Goal: Information Seeking & Learning: Learn about a topic

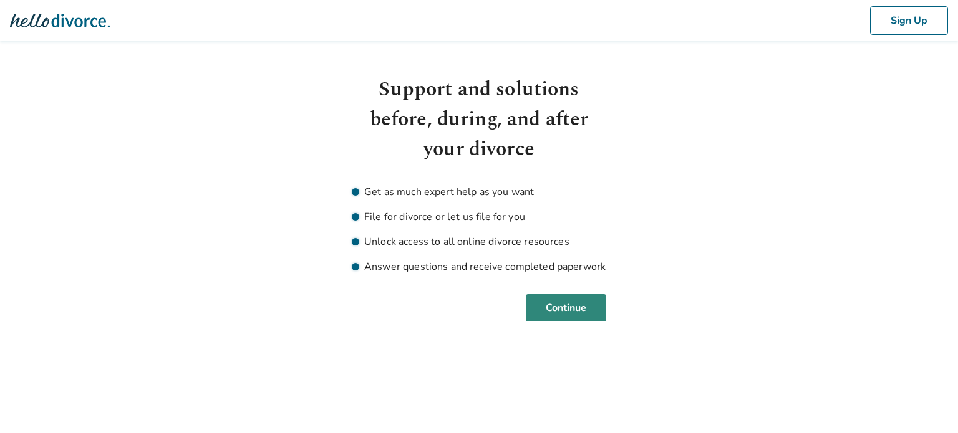
click at [563, 301] on button "Continue" at bounding box center [566, 307] width 80 height 27
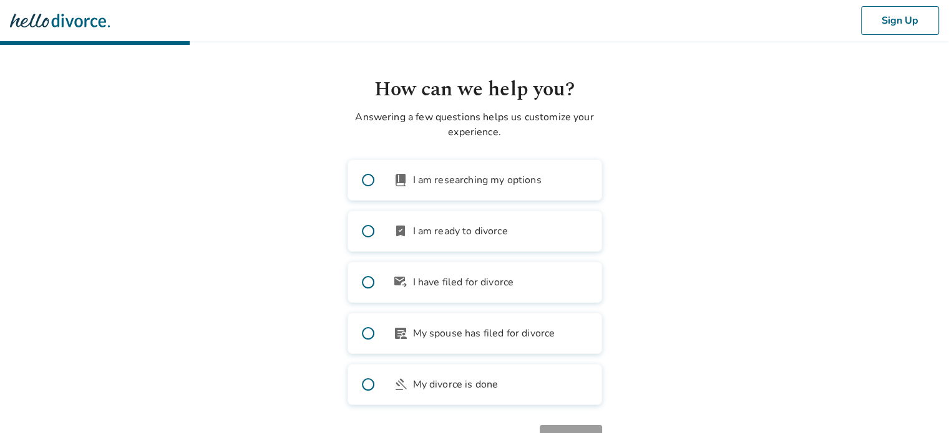
scroll to position [47, 0]
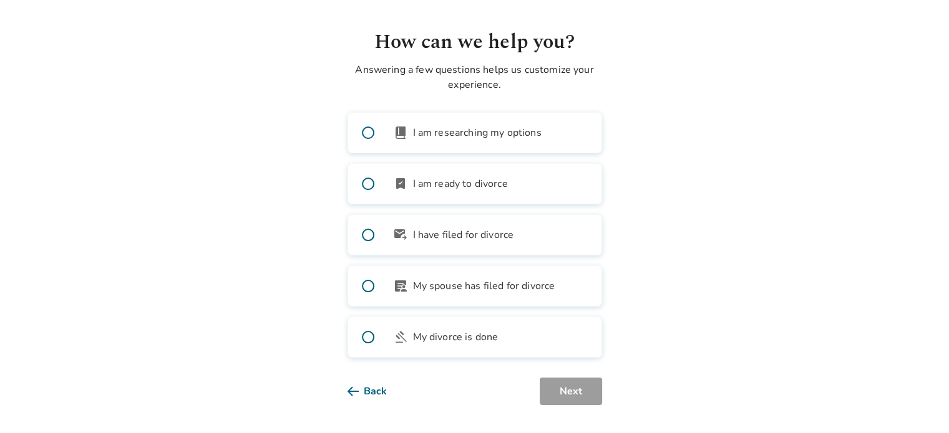
click at [364, 130] on span at bounding box center [368, 133] width 40 height 40
click at [585, 384] on button "Next" at bounding box center [571, 391] width 62 height 27
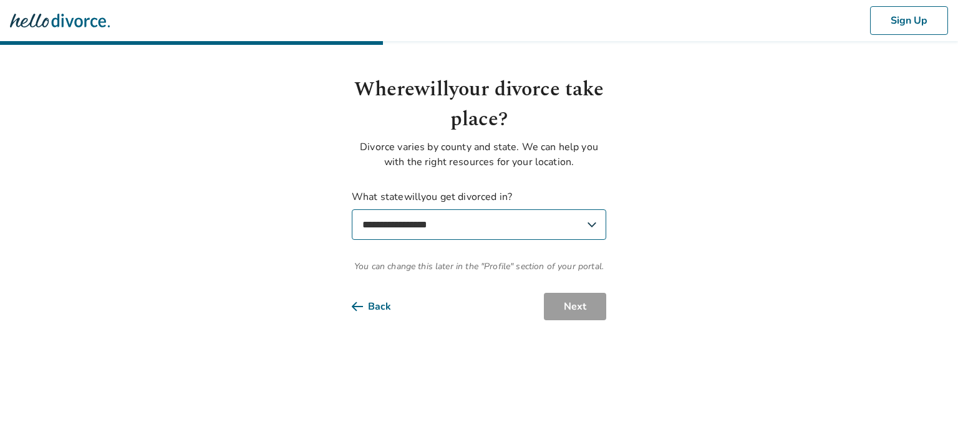
click at [440, 231] on select "**********" at bounding box center [479, 225] width 254 height 31
select select "**"
click at [352, 210] on select "**********" at bounding box center [479, 225] width 254 height 31
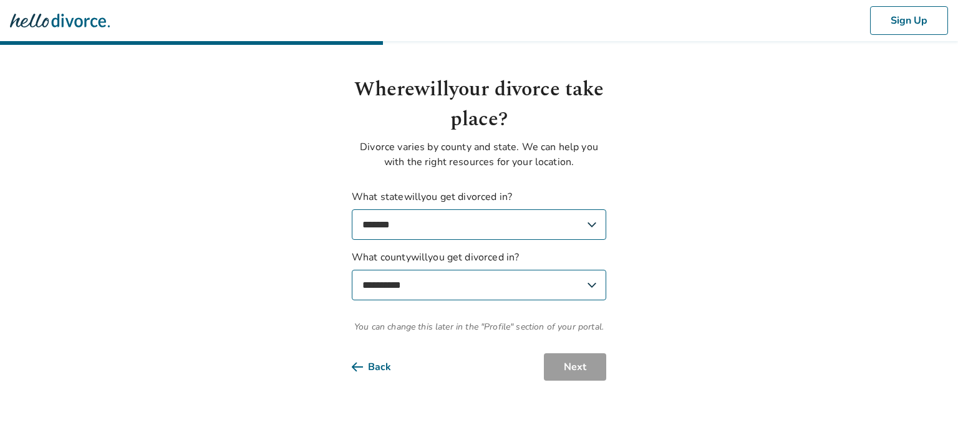
click at [425, 289] on select "**********" at bounding box center [479, 285] width 254 height 31
select select "******"
click at [352, 270] on select "**********" at bounding box center [479, 285] width 254 height 31
click at [574, 359] on button "Next" at bounding box center [575, 367] width 62 height 27
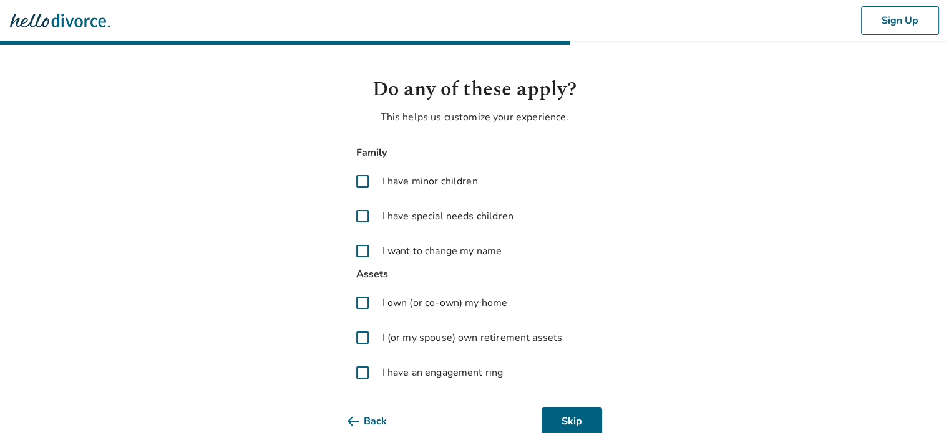
click at [382, 173] on label "I have minor children" at bounding box center [474, 182] width 254 height 30
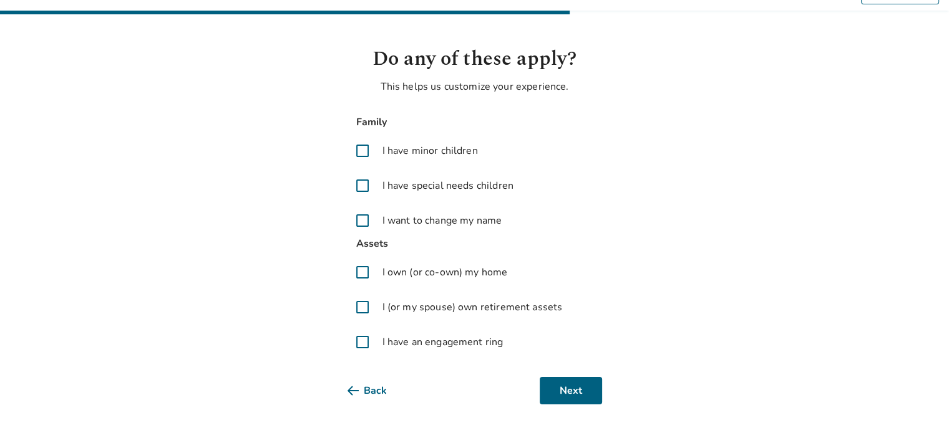
scroll to position [31, 0]
click at [362, 268] on span at bounding box center [362, 272] width 30 height 30
click at [367, 312] on span at bounding box center [362, 307] width 30 height 30
click at [362, 344] on span at bounding box center [362, 342] width 30 height 30
click at [563, 390] on button "Next" at bounding box center [571, 390] width 62 height 27
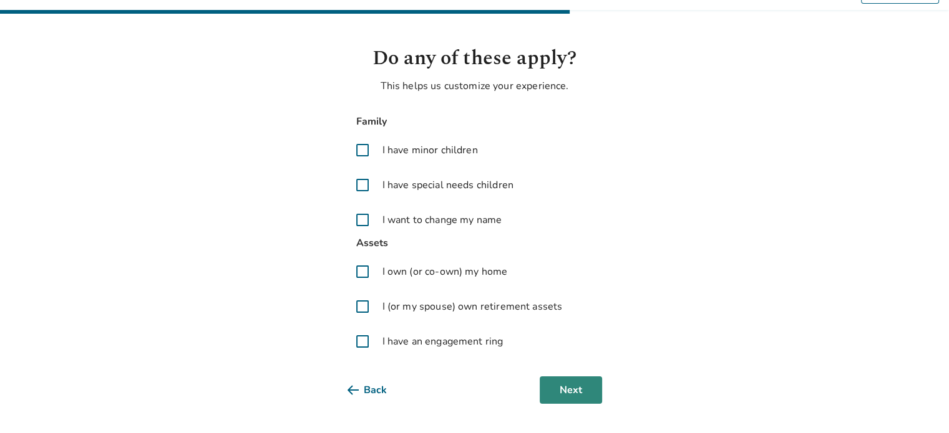
scroll to position [0, 0]
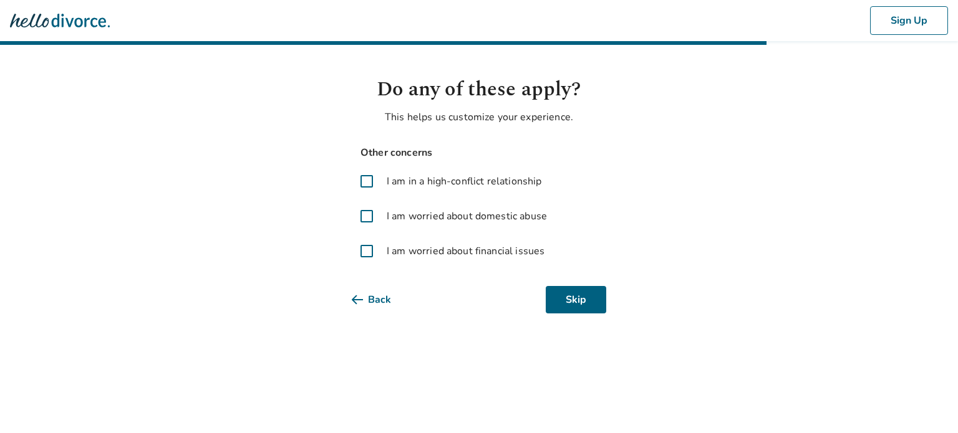
click at [362, 180] on span at bounding box center [367, 182] width 30 height 30
click at [366, 218] on span at bounding box center [367, 216] width 30 height 30
click at [365, 216] on span at bounding box center [367, 216] width 30 height 30
click at [366, 249] on span at bounding box center [367, 251] width 30 height 30
click at [585, 300] on button "Next" at bounding box center [575, 299] width 62 height 27
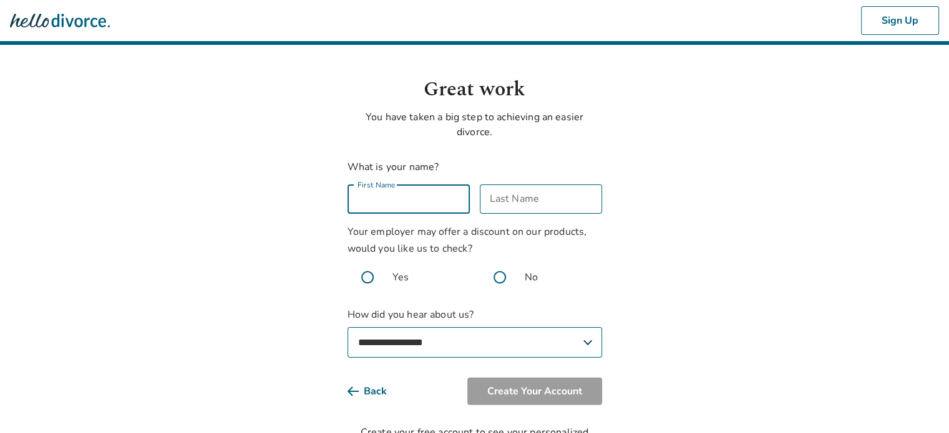
click at [388, 194] on div "First Name First Name" at bounding box center [408, 199] width 122 height 29
type input "*****"
type input "*"
type input "*****"
click at [500, 281] on span at bounding box center [500, 278] width 40 height 40
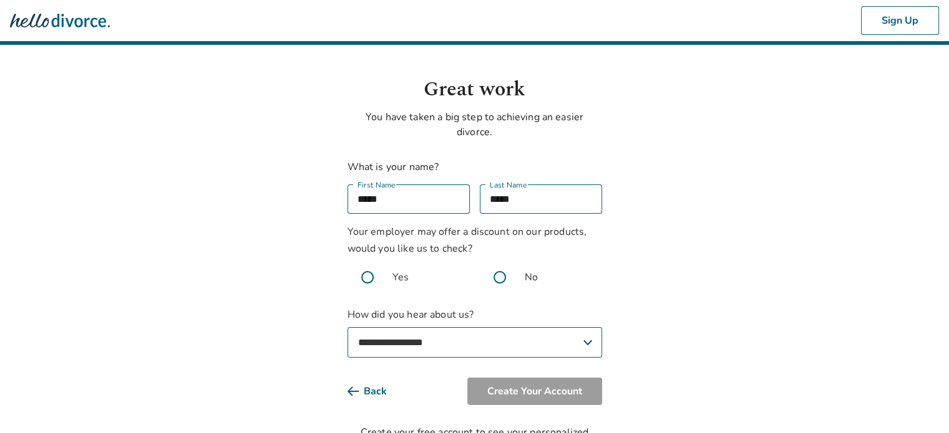
click at [502, 343] on select "**********" at bounding box center [474, 342] width 254 height 31
select select "**********"
click at [347, 327] on select "**********" at bounding box center [474, 342] width 254 height 31
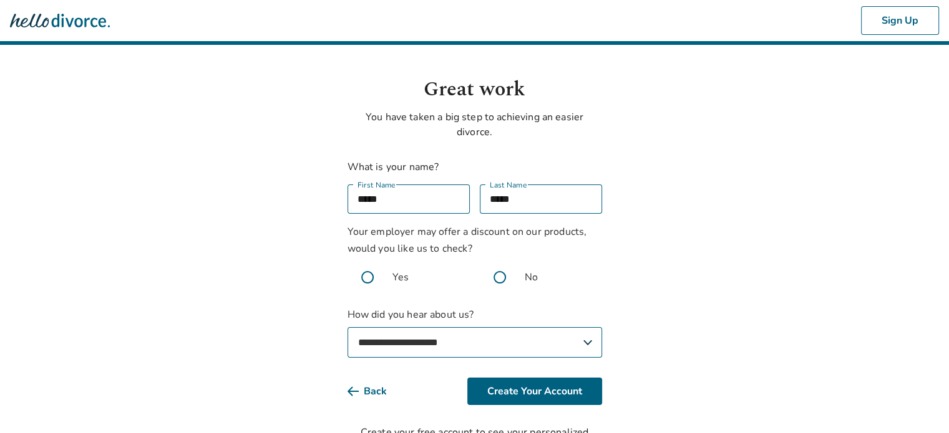
scroll to position [51, 0]
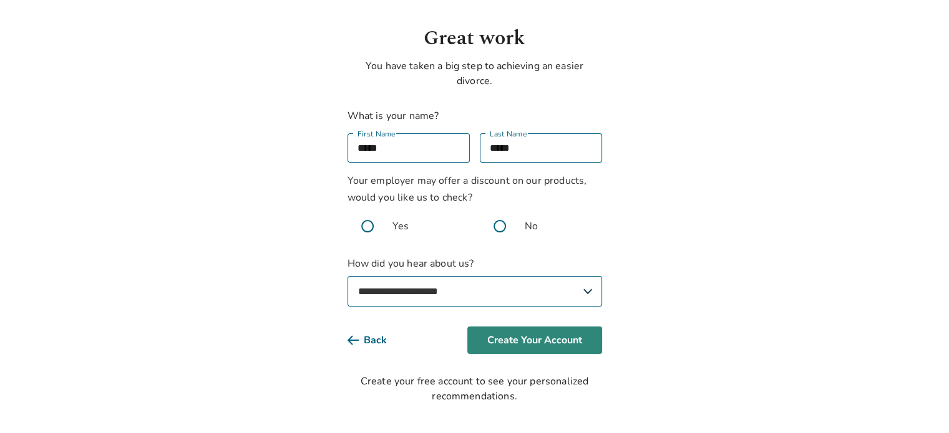
click at [518, 342] on button "Create Your Account" at bounding box center [534, 340] width 135 height 27
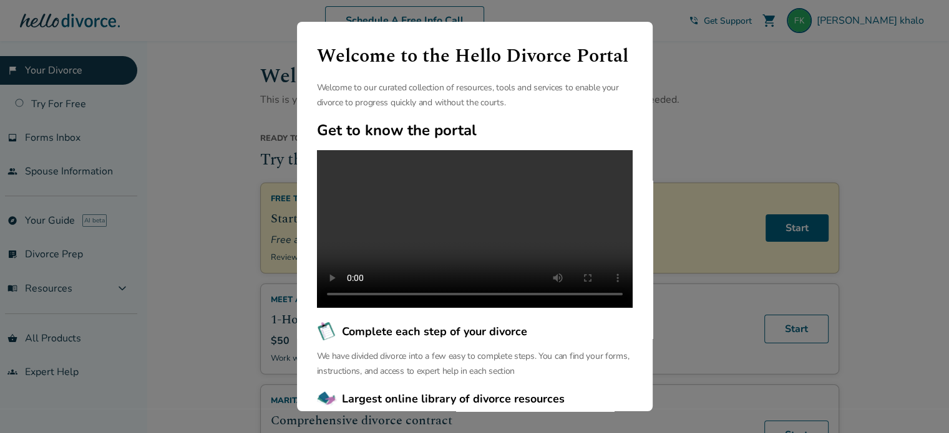
click at [730, 127] on div "Welcome to the Hello Divorce Portal Welcome to our curated collection of resour…" at bounding box center [474, 216] width 949 height 433
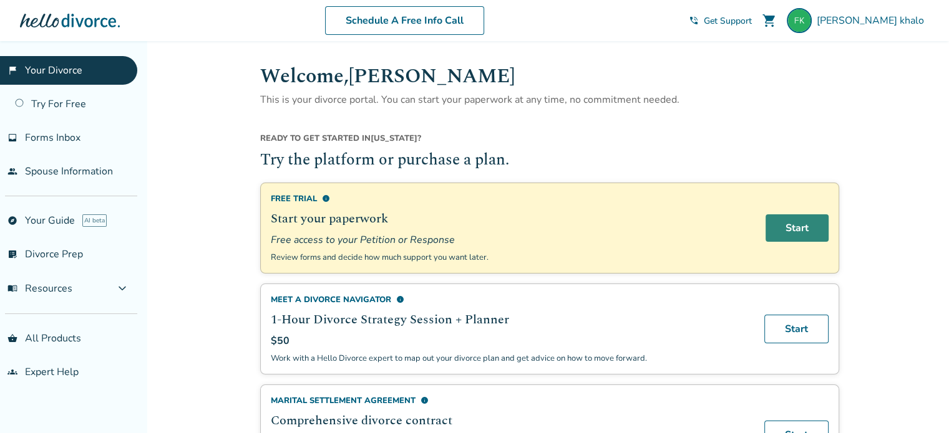
click at [801, 219] on link "Start" at bounding box center [796, 228] width 63 height 27
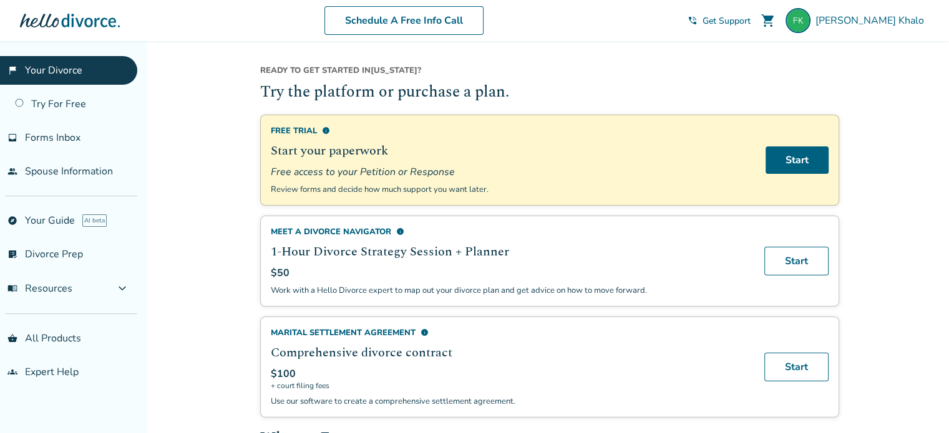
scroll to position [64, 0]
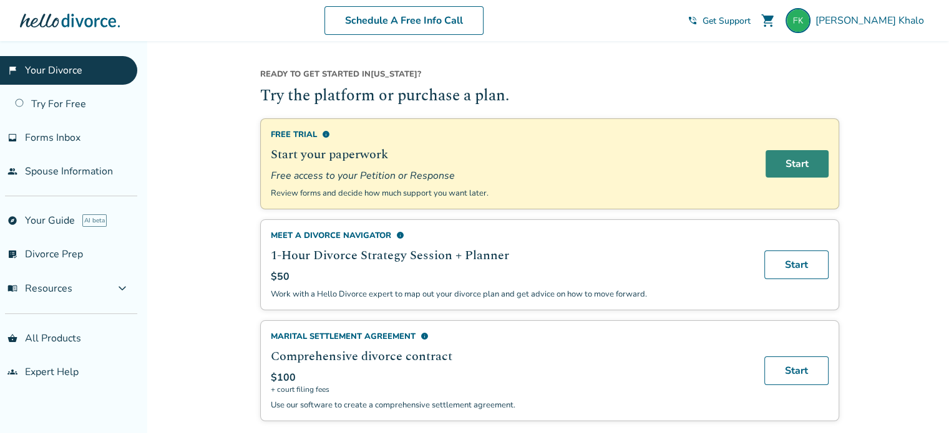
click at [795, 157] on link "Start" at bounding box center [796, 163] width 63 height 27
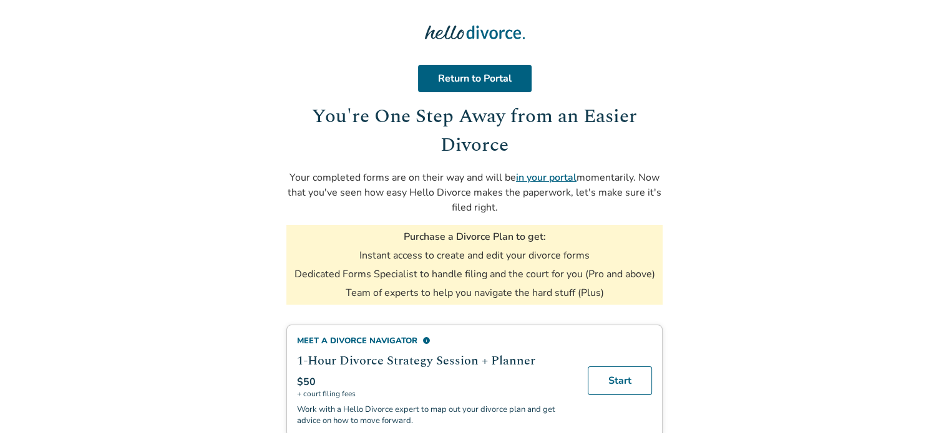
click at [540, 178] on link "in your portal" at bounding box center [546, 178] width 61 height 14
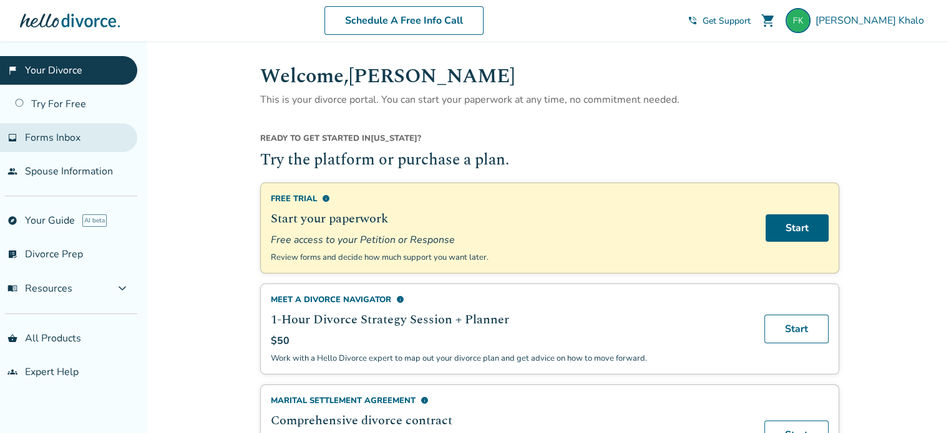
click at [37, 138] on span "Forms Inbox" at bounding box center [53, 138] width 56 height 14
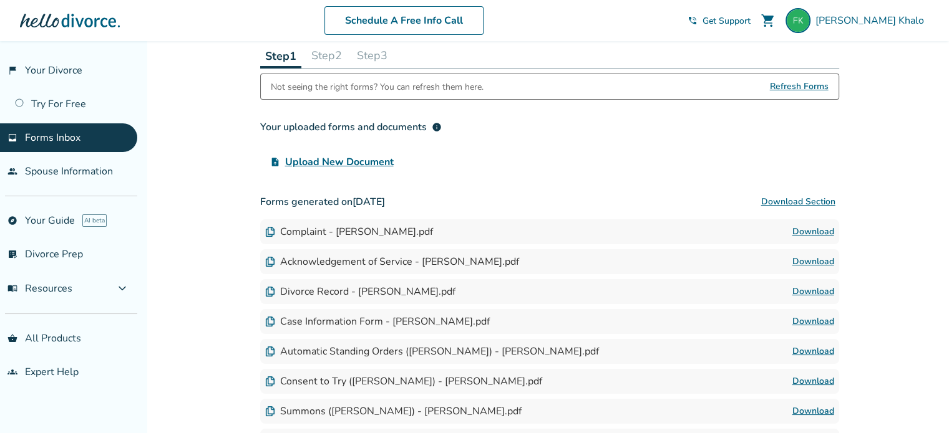
scroll to position [125, 0]
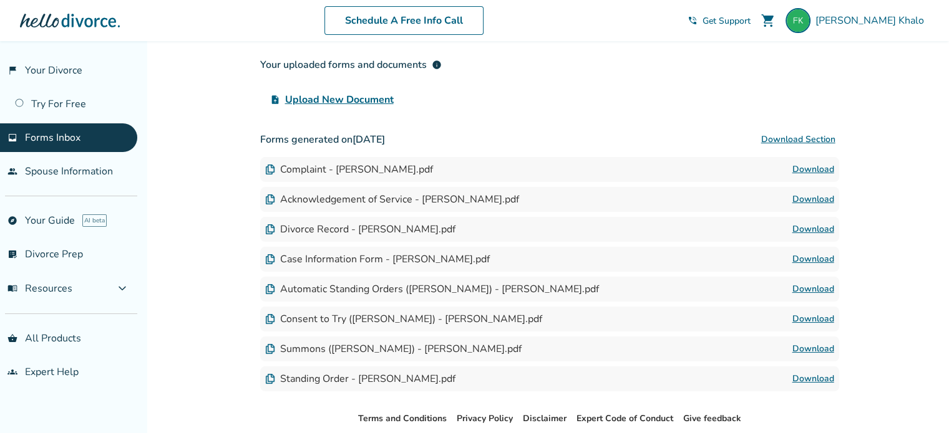
click at [814, 168] on link "Download" at bounding box center [813, 169] width 42 height 15
click at [820, 193] on link "Download" at bounding box center [813, 199] width 42 height 15
click at [822, 224] on link "Download" at bounding box center [813, 229] width 42 height 15
click at [815, 258] on link "Download" at bounding box center [813, 259] width 42 height 15
click at [816, 289] on link "Download" at bounding box center [813, 289] width 42 height 15
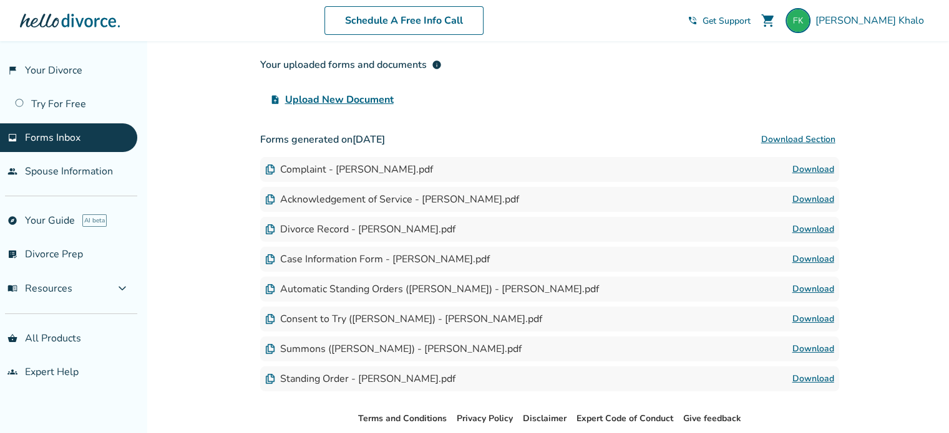
click at [815, 318] on link "Download" at bounding box center [813, 319] width 42 height 15
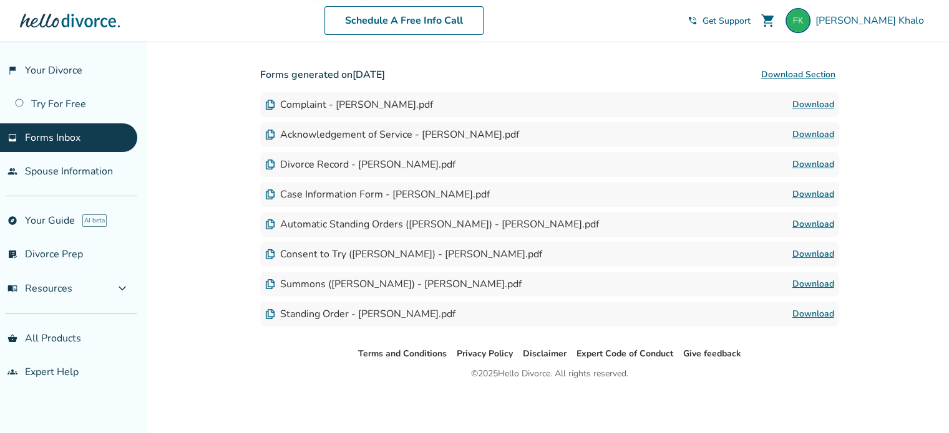
scroll to position [190, 0]
click at [816, 311] on link "Download" at bounding box center [813, 314] width 42 height 15
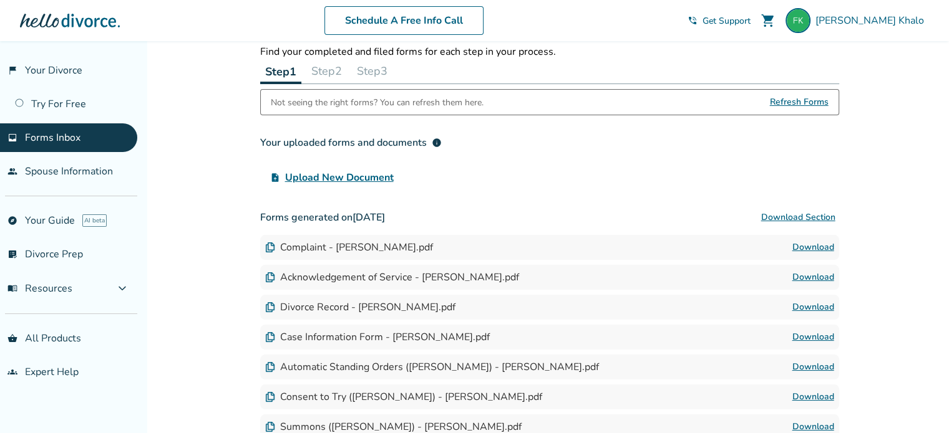
scroll to position [2, 0]
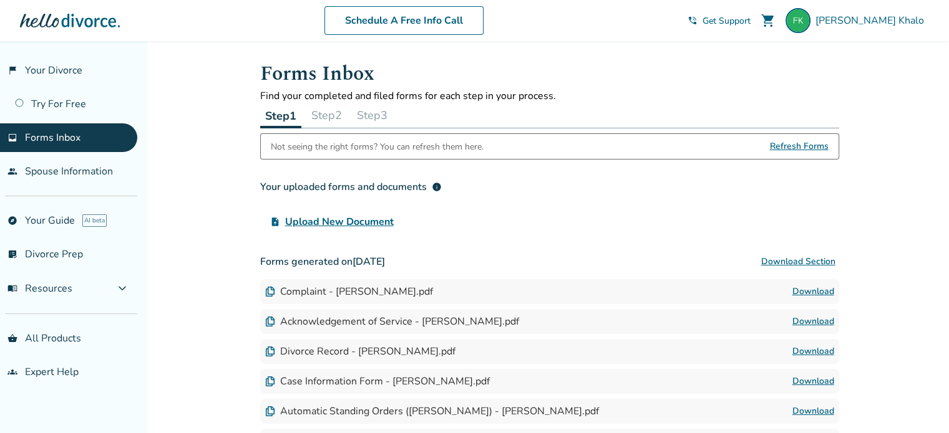
click at [326, 112] on button "Step 2" at bounding box center [326, 115] width 41 height 25
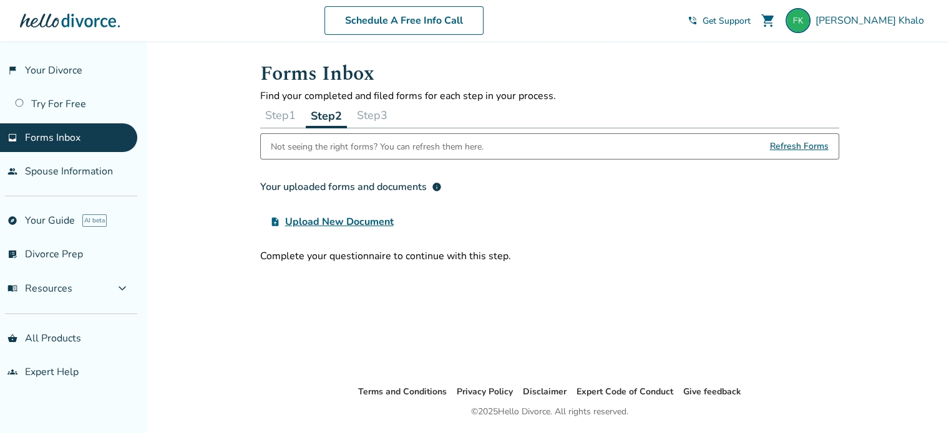
click at [388, 117] on button "Step 3" at bounding box center [372, 115] width 41 height 25
click at [277, 117] on button "Step 1" at bounding box center [280, 115] width 41 height 25
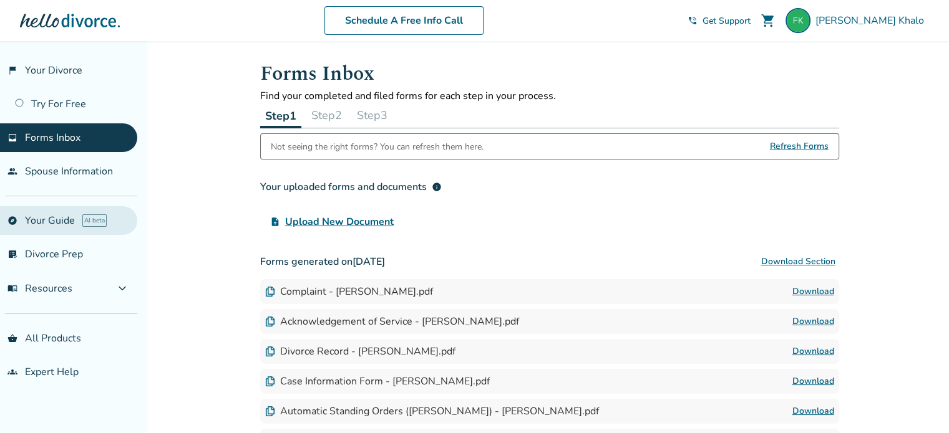
click at [47, 218] on link "explore Your Guide AI beta" at bounding box center [68, 220] width 137 height 29
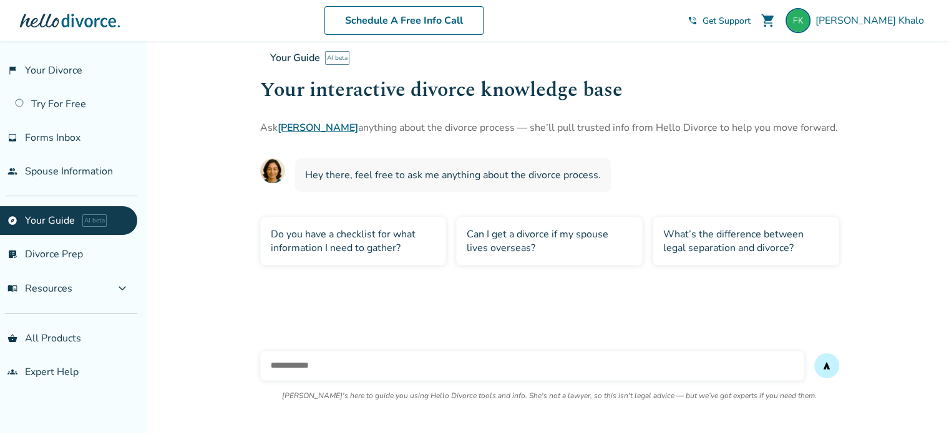
click at [734, 235] on div "What’s the difference between legal separation and divorce?" at bounding box center [745, 241] width 186 height 49
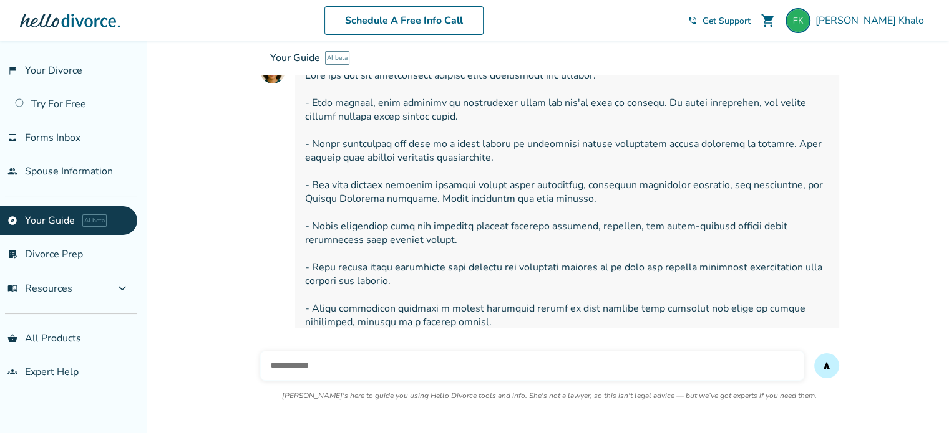
scroll to position [225, 0]
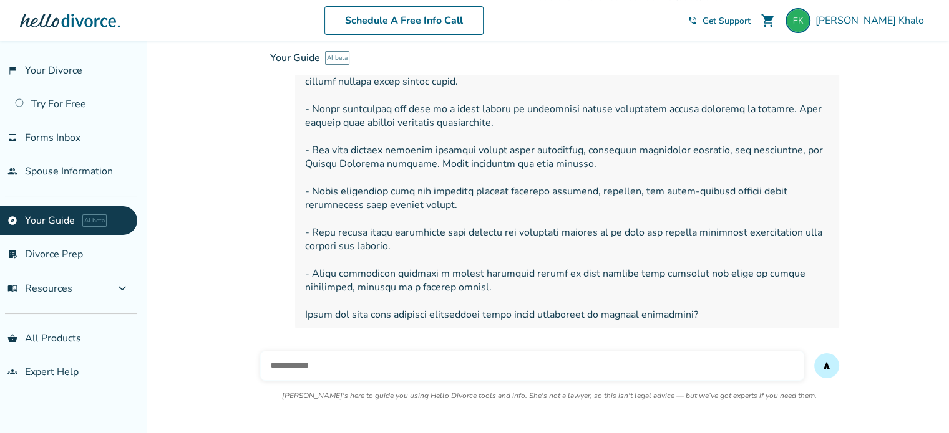
click at [319, 366] on input "text" at bounding box center [532, 366] width 544 height 30
type input "**********"
click at [814, 354] on button "send" at bounding box center [826, 366] width 25 height 25
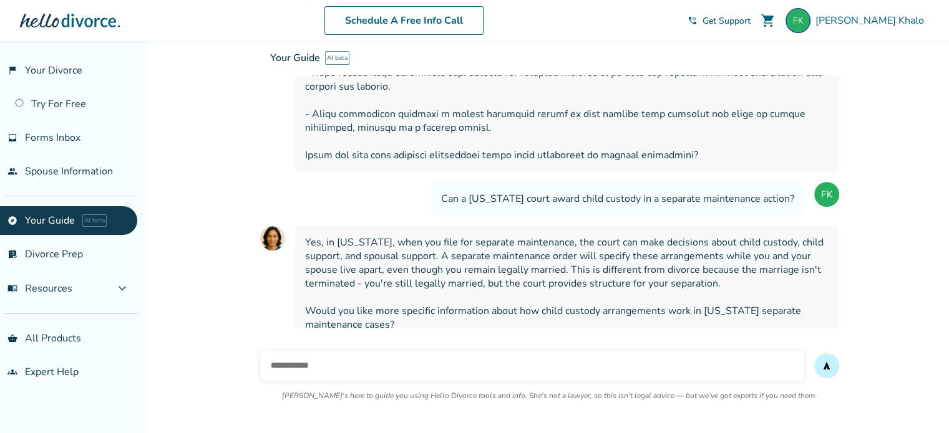
scroll to position [392, 0]
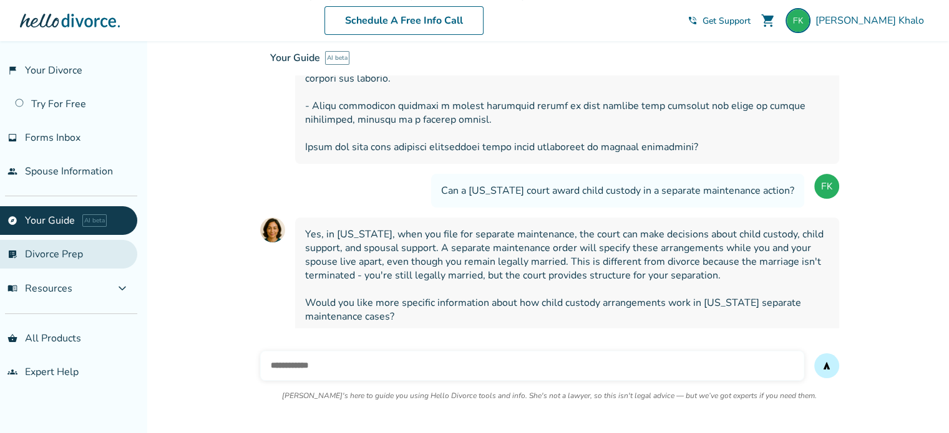
click at [67, 251] on link "list_alt_check Divorce Prep" at bounding box center [68, 254] width 137 height 29
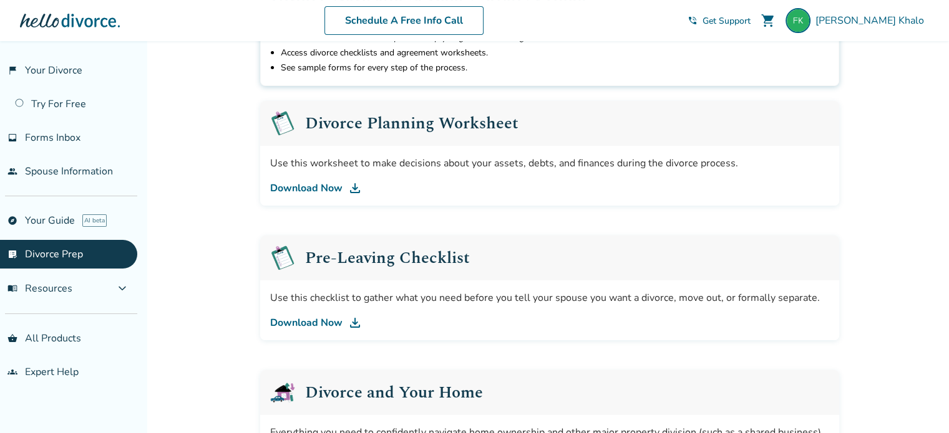
scroll to position [187, 0]
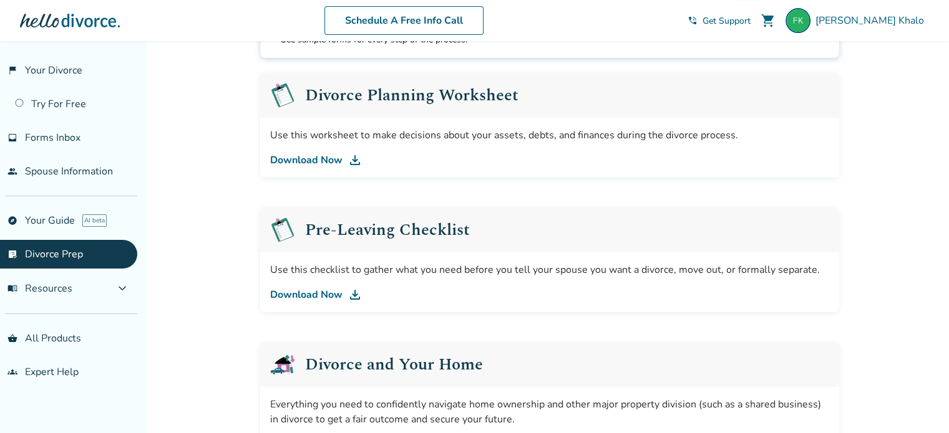
click at [306, 291] on link "Download Now" at bounding box center [549, 295] width 559 height 15
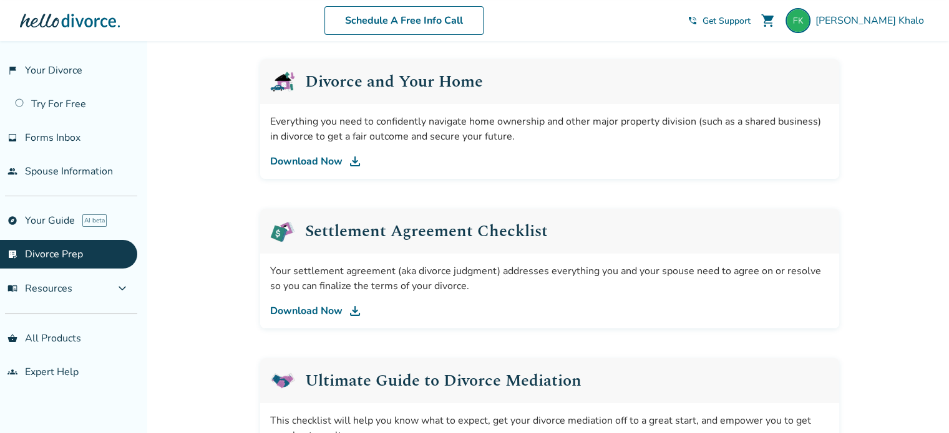
scroll to position [499, 0]
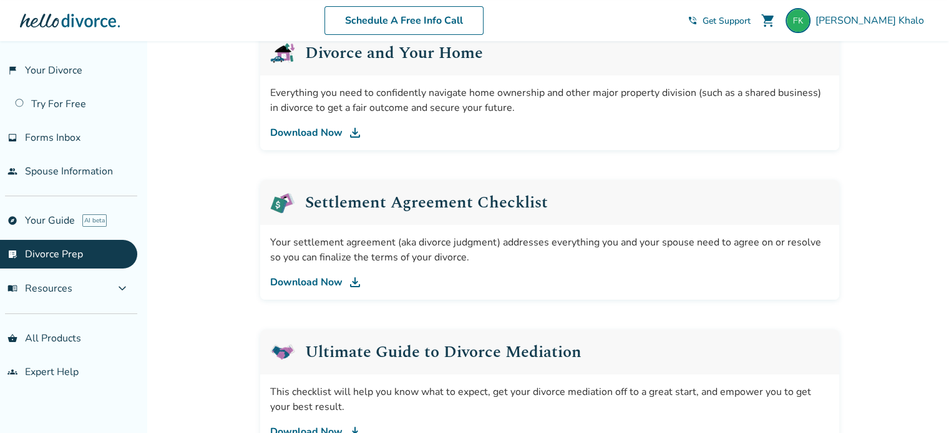
click at [296, 280] on link "Download Now" at bounding box center [549, 282] width 559 height 15
click at [47, 369] on link "groups Expert Help" at bounding box center [68, 372] width 137 height 29
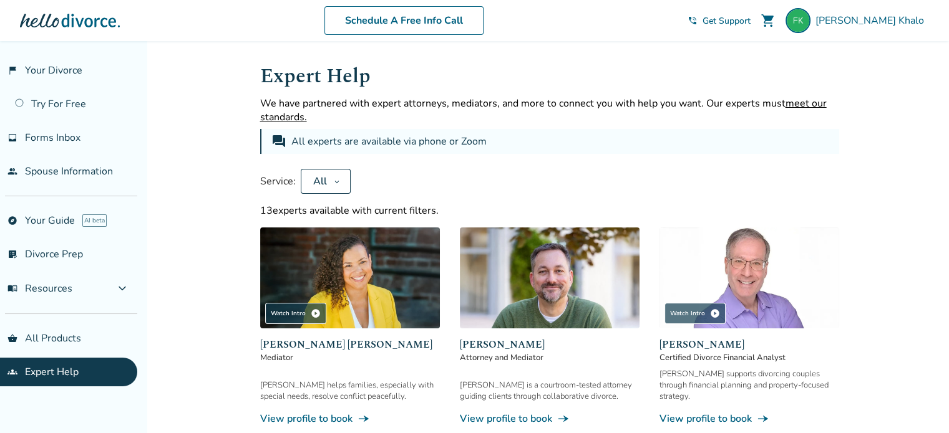
click at [338, 182] on icon at bounding box center [337, 182] width 6 height 10
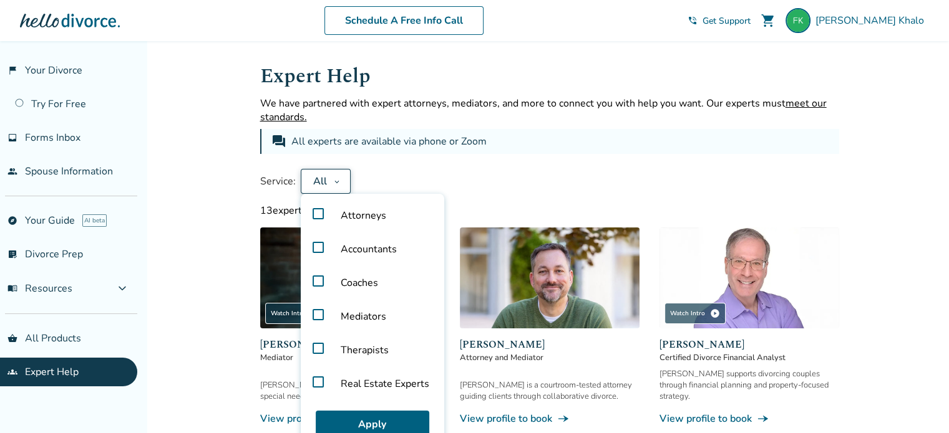
click at [341, 215] on span "Attorneys" at bounding box center [363, 216] width 65 height 34
click at [379, 422] on button "Apply" at bounding box center [373, 424] width 114 height 27
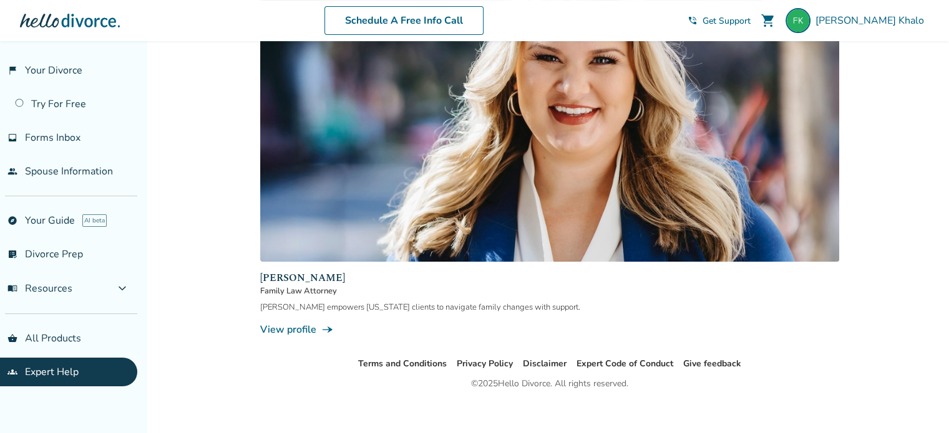
scroll to position [299, 0]
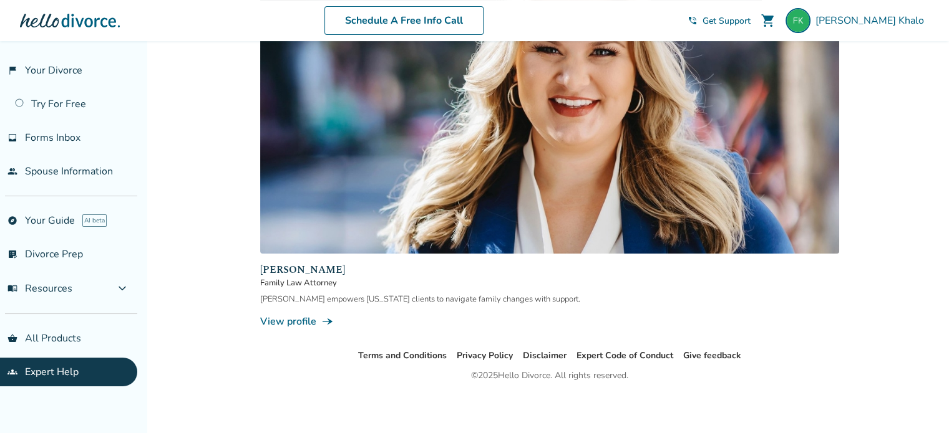
click at [296, 317] on link "View profile line_end_arrow_notch" at bounding box center [549, 322] width 579 height 14
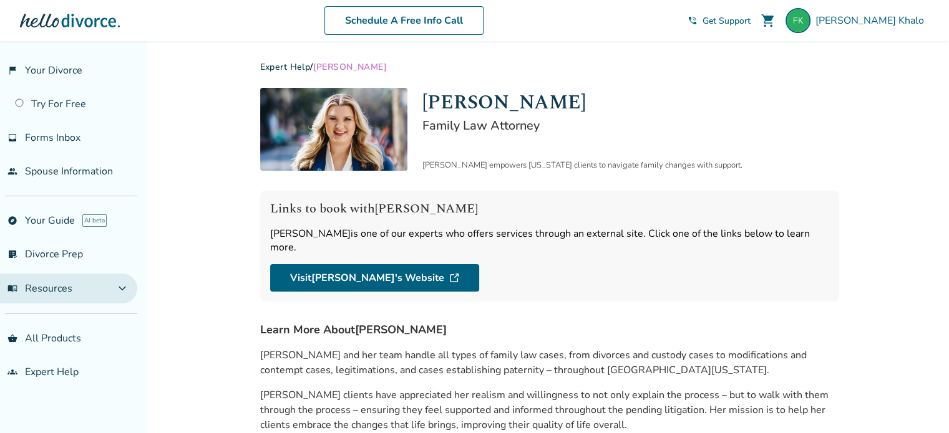
click at [44, 288] on span "menu_book Resources" at bounding box center [39, 289] width 65 height 14
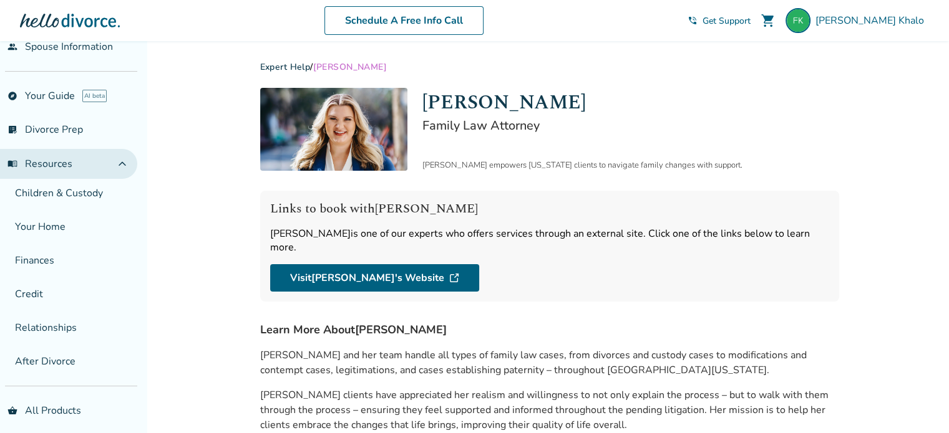
scroll to position [162, 0]
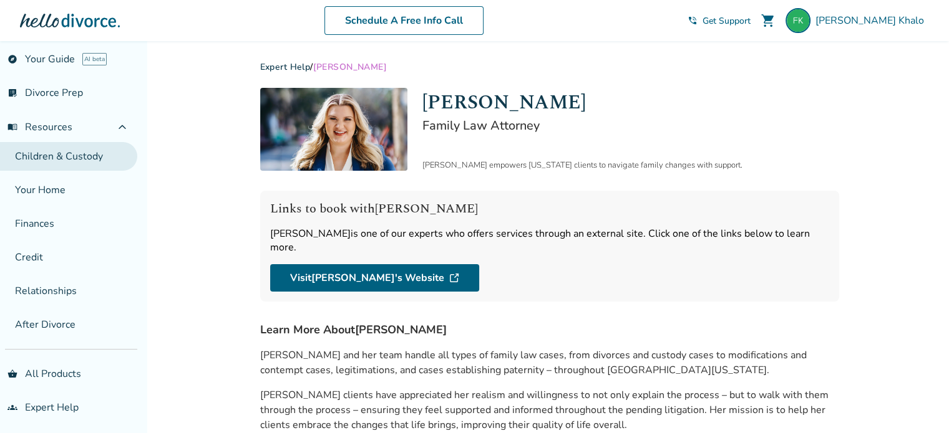
click at [39, 153] on link "Children & Custody" at bounding box center [68, 156] width 137 height 29
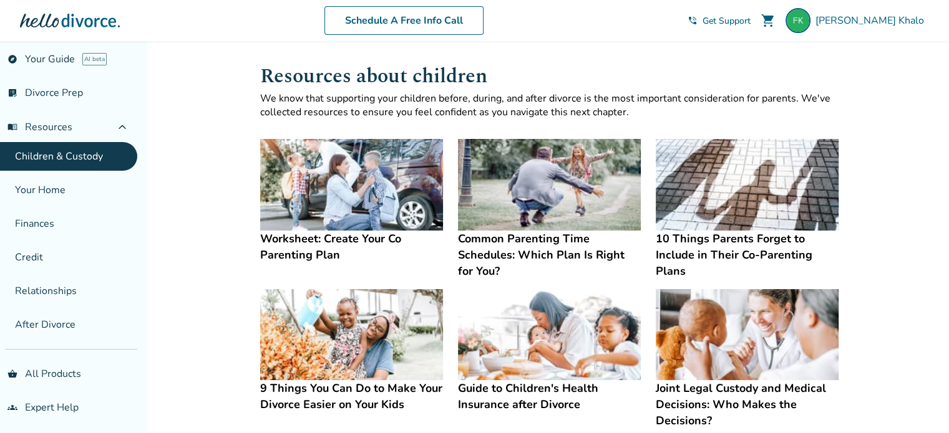
click at [361, 179] on img at bounding box center [351, 185] width 183 height 92
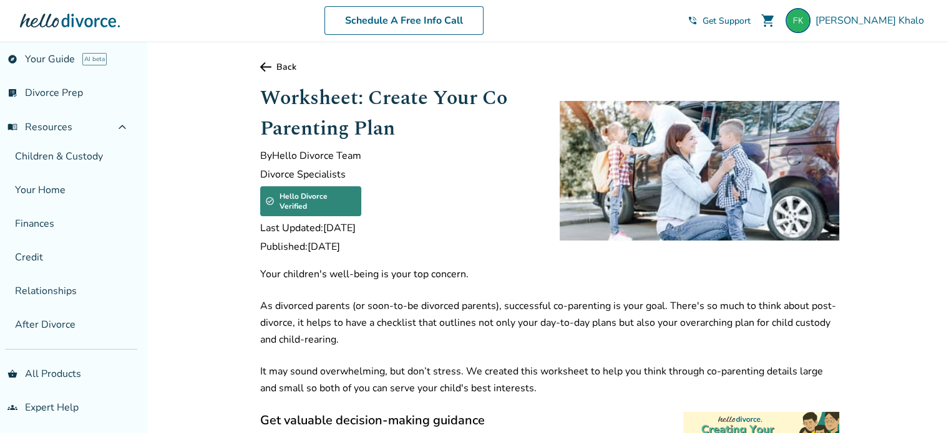
scroll to position [125, 0]
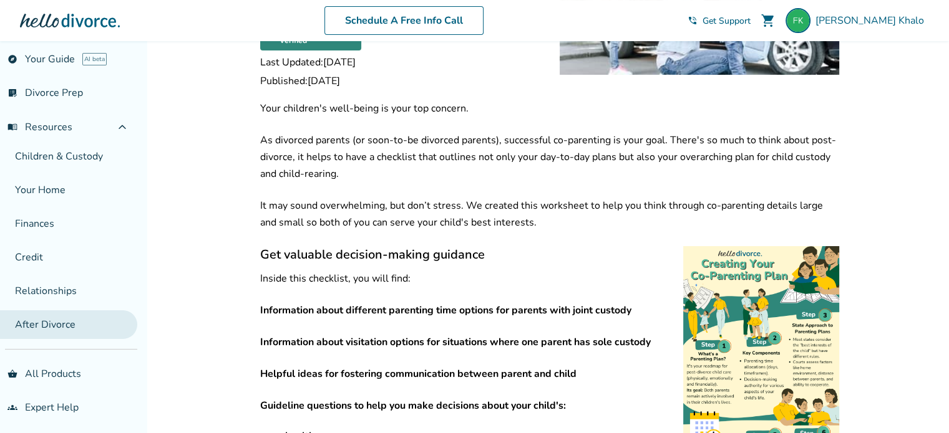
scroll to position [187, 0]
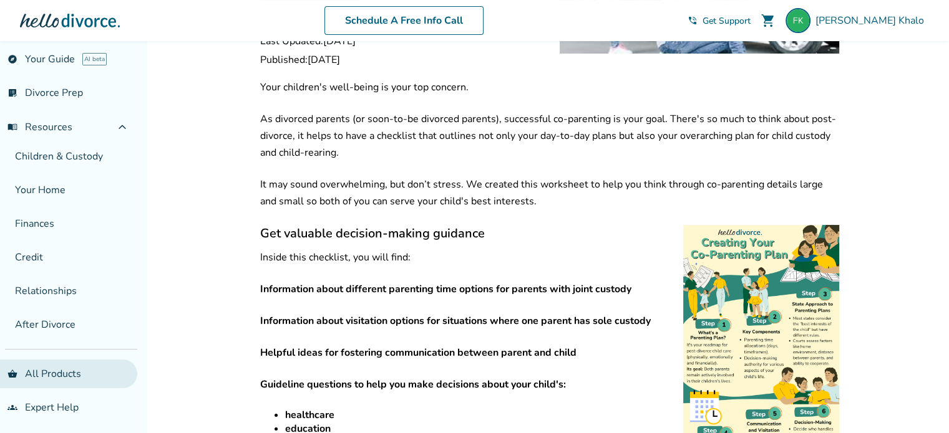
click at [41, 365] on link "shopping_basket All Products" at bounding box center [68, 374] width 137 height 29
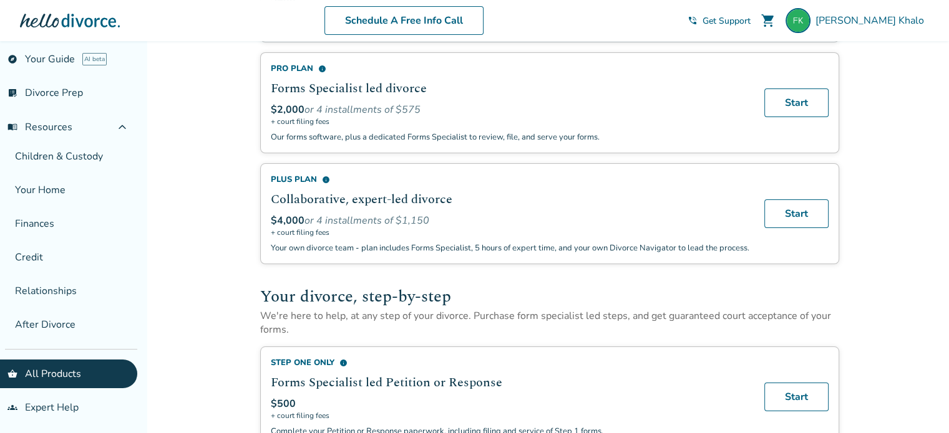
scroll to position [187, 0]
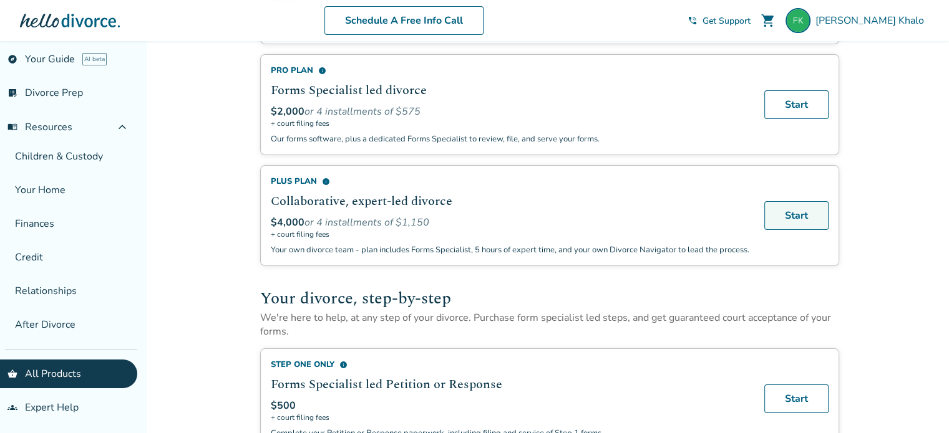
click at [786, 218] on link "Start" at bounding box center [796, 215] width 64 height 29
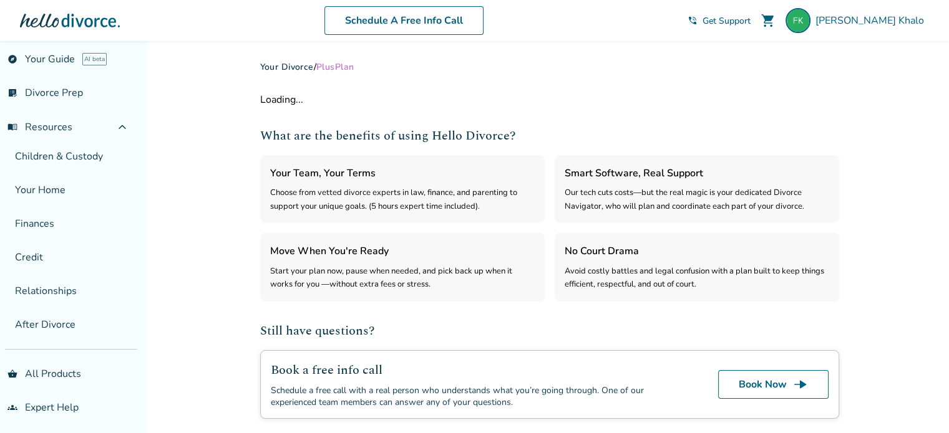
select select "***"
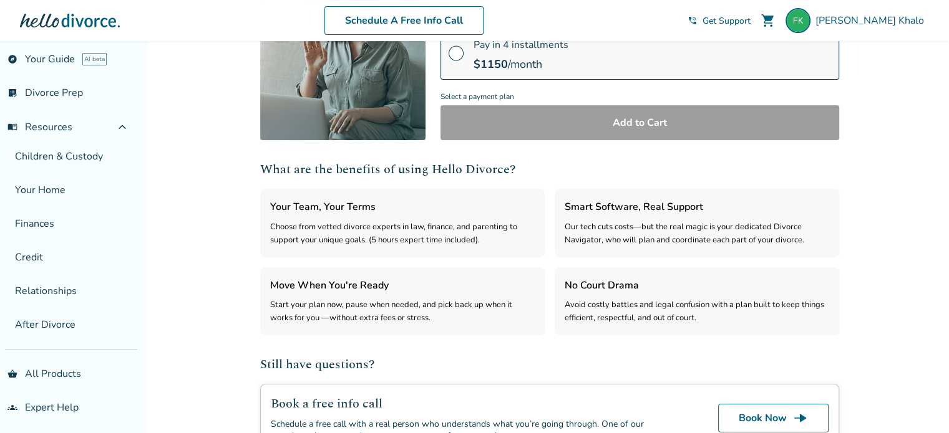
scroll to position [249, 0]
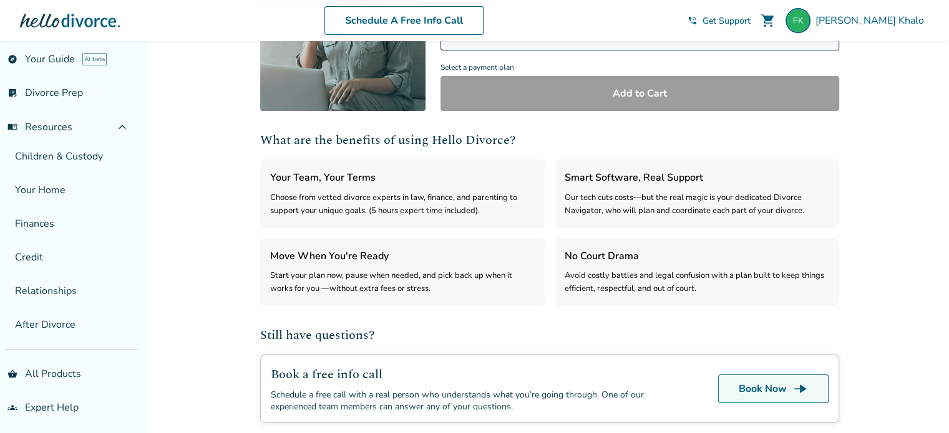
click at [759, 392] on link "Book Now line_end_arrow" at bounding box center [773, 389] width 110 height 29
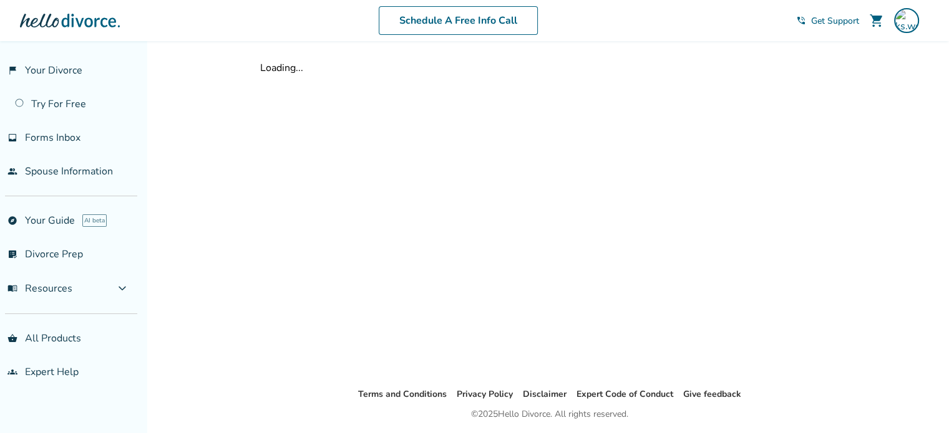
scroll to position [41, 0]
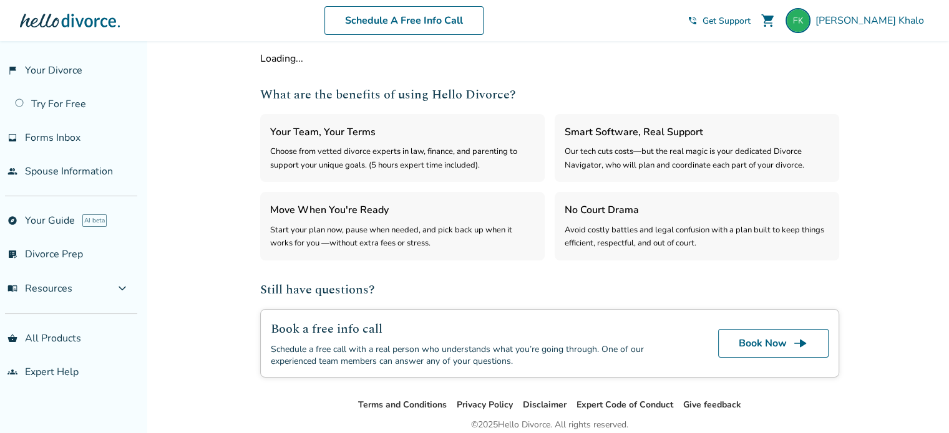
select select "***"
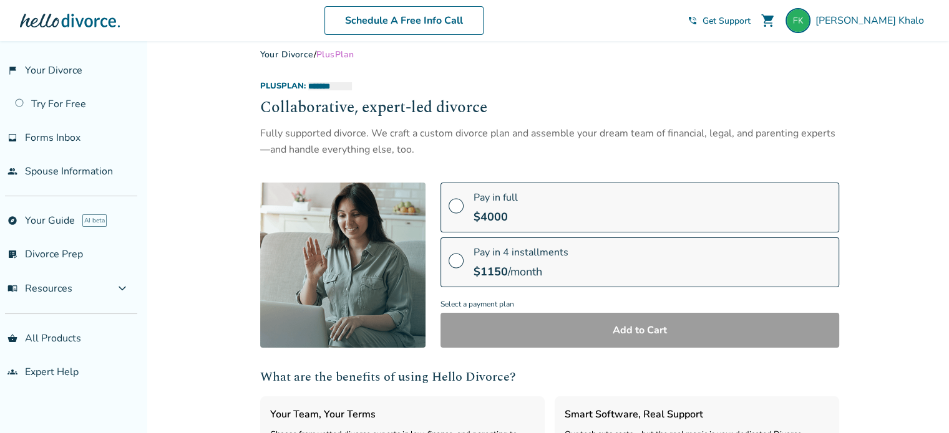
scroll to position [0, 0]
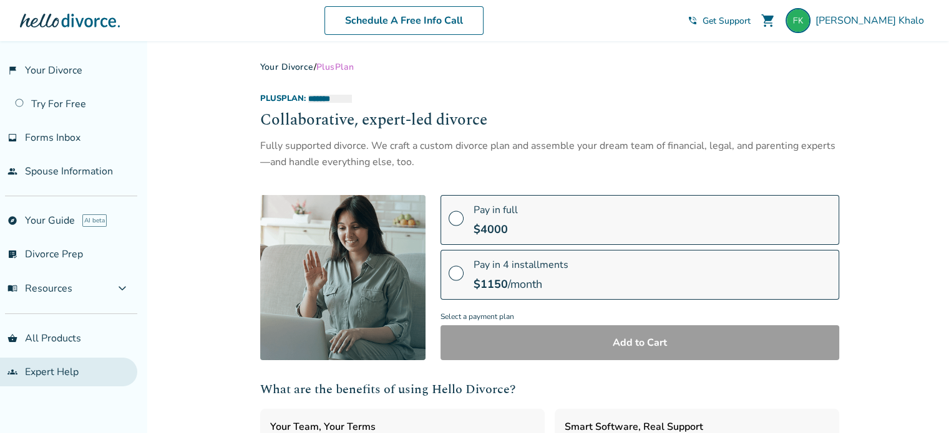
click at [62, 369] on link "groups Expert Help" at bounding box center [68, 372] width 137 height 29
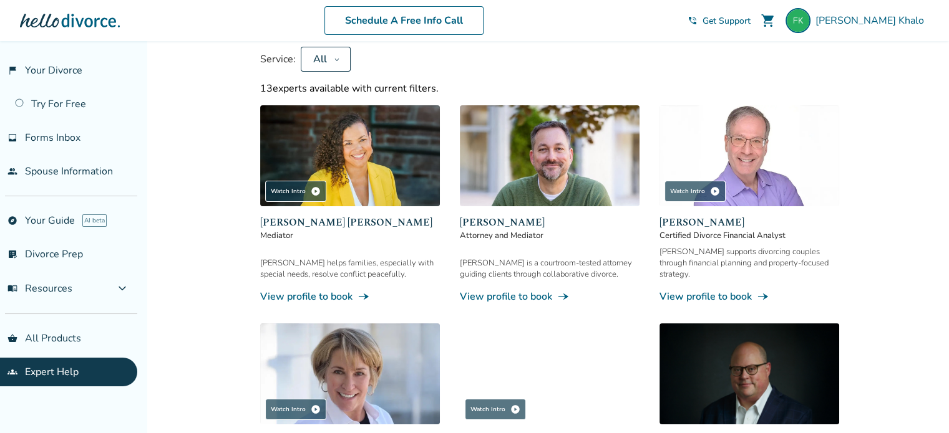
scroll to position [125, 0]
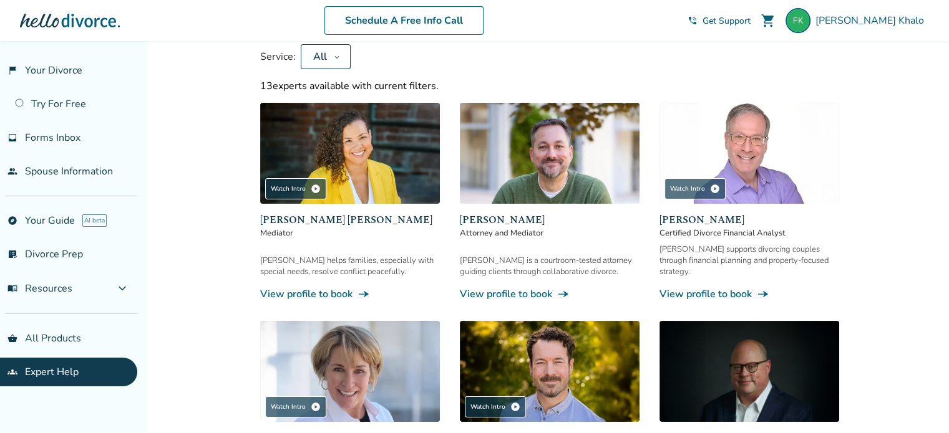
click at [503, 228] on span "Attorney and Mediator" at bounding box center [550, 233] width 180 height 11
click at [533, 145] on img at bounding box center [550, 153] width 180 height 101
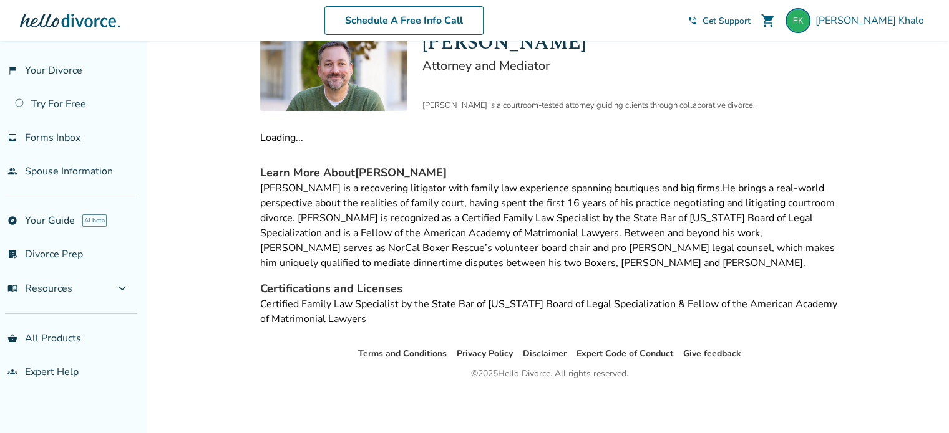
scroll to position [125, 0]
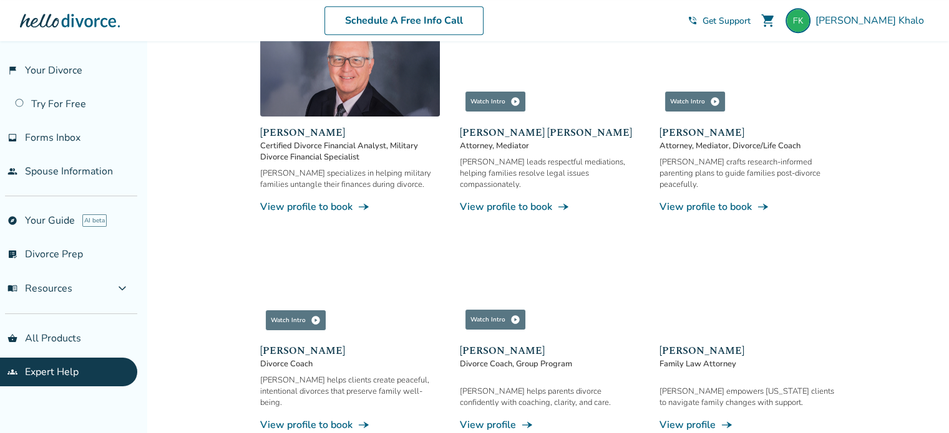
scroll to position [624, 0]
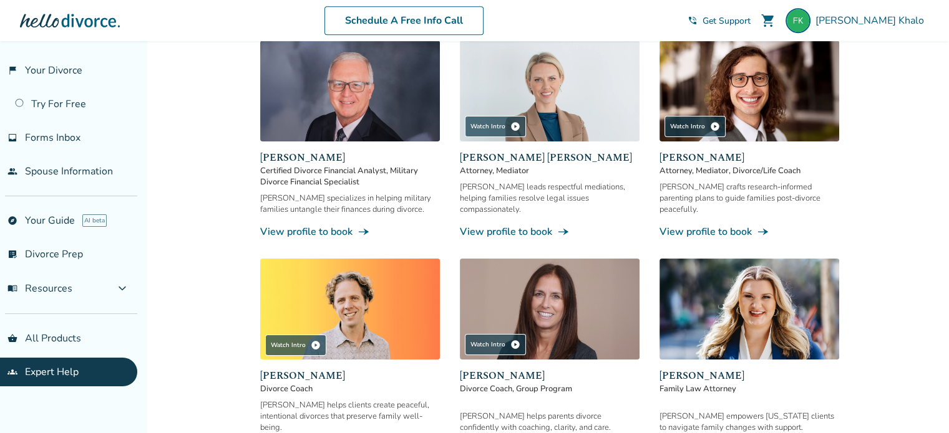
click at [544, 284] on img at bounding box center [550, 309] width 180 height 101
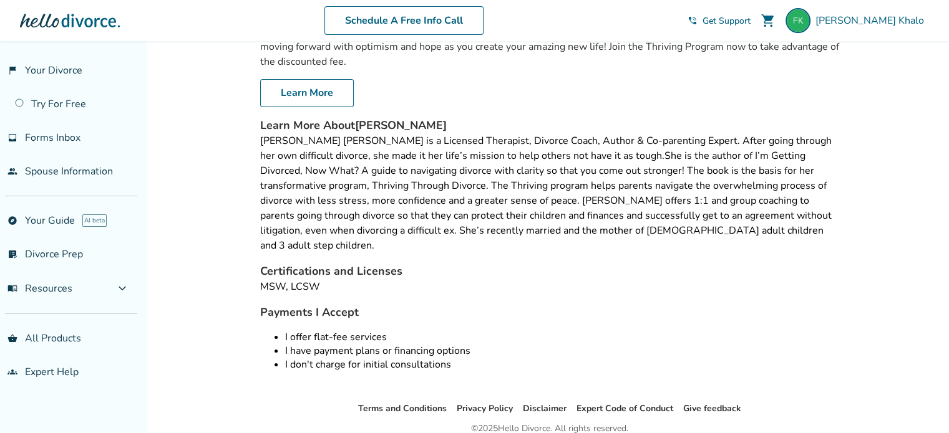
scroll to position [530, 0]
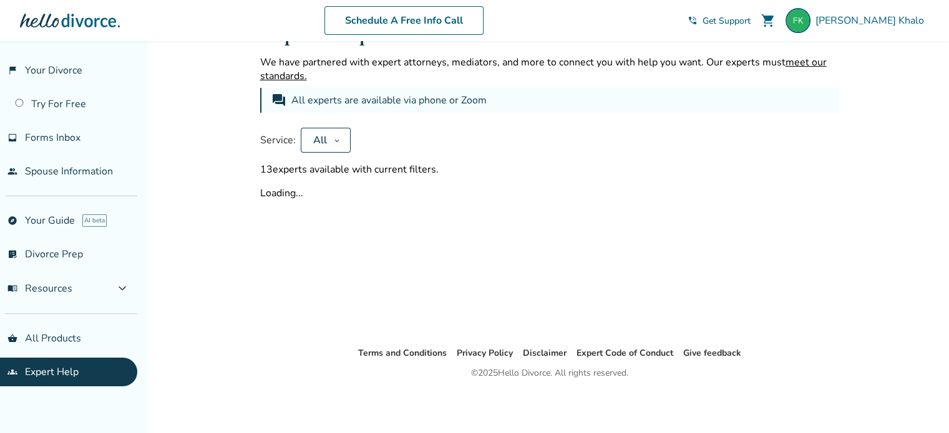
scroll to position [624, 0]
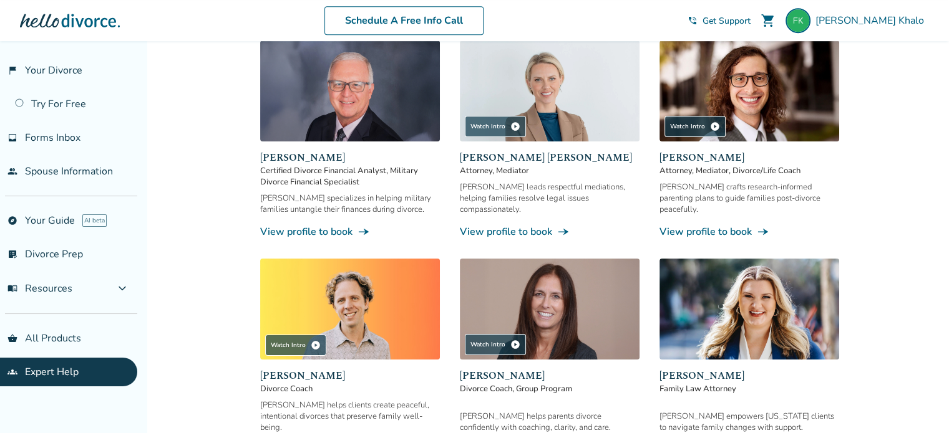
click at [369, 278] on img at bounding box center [350, 309] width 180 height 101
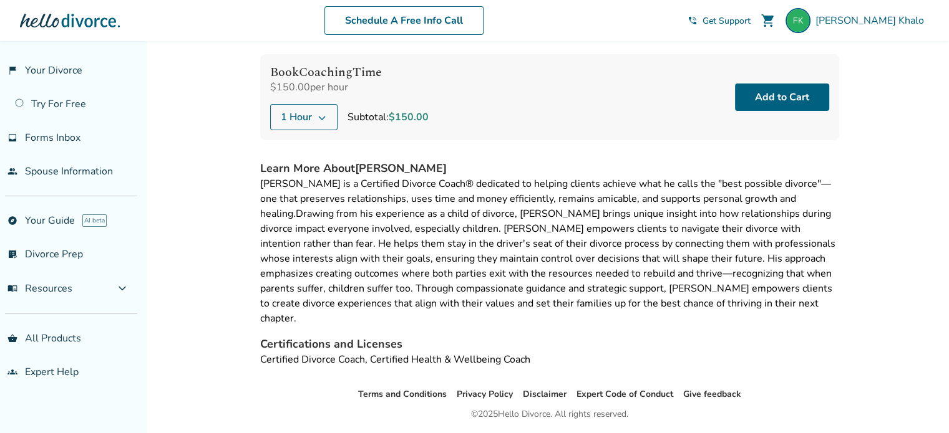
scroll to position [162, 0]
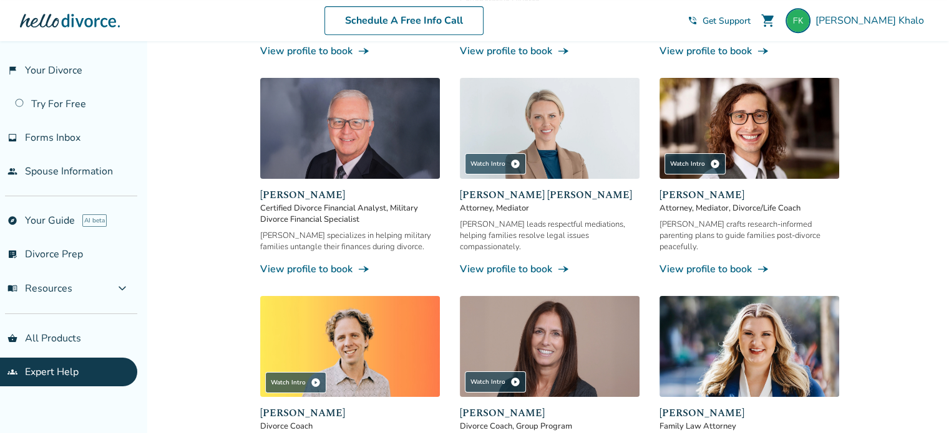
scroll to position [561, 0]
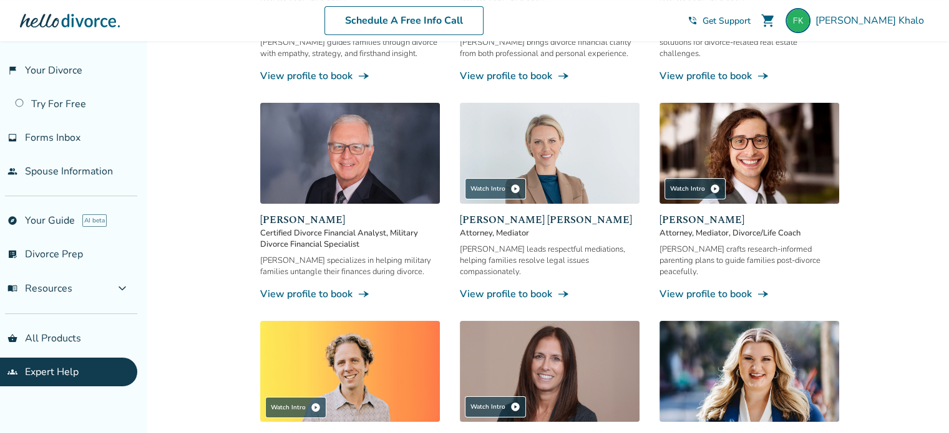
click at [588, 130] on img at bounding box center [550, 153] width 180 height 101
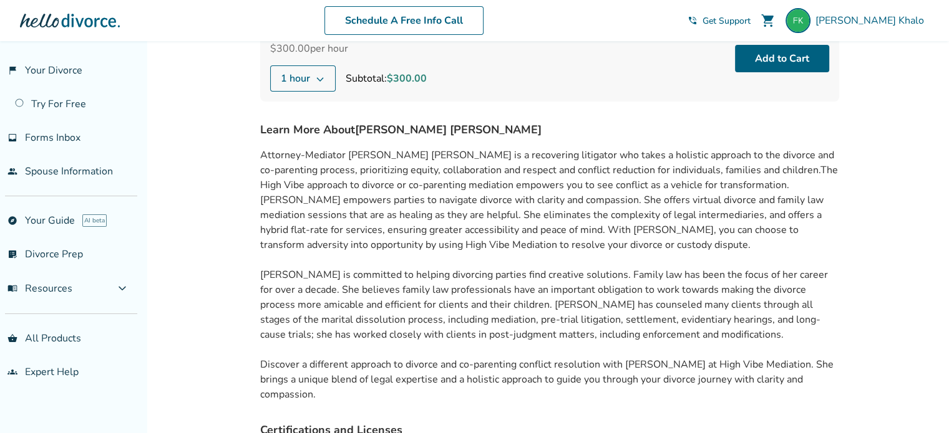
scroll to position [162, 0]
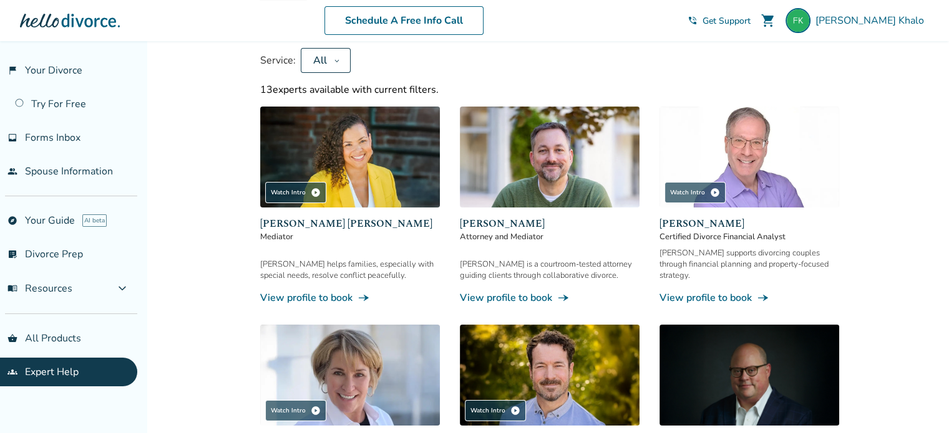
scroll to position [37, 0]
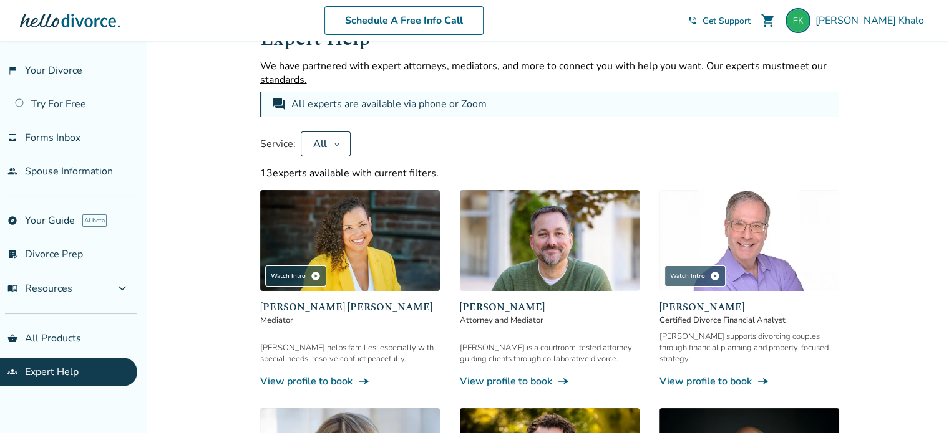
click at [334, 139] on icon at bounding box center [337, 144] width 6 height 10
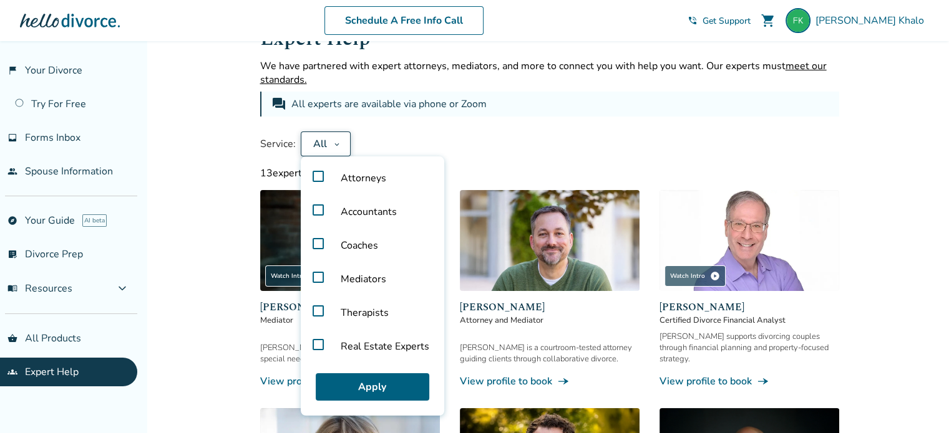
click at [334, 139] on icon at bounding box center [337, 144] width 6 height 10
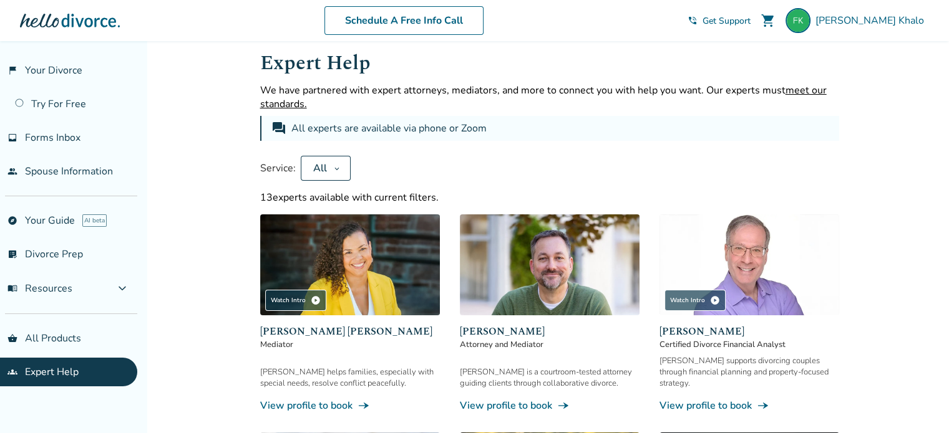
scroll to position [0, 0]
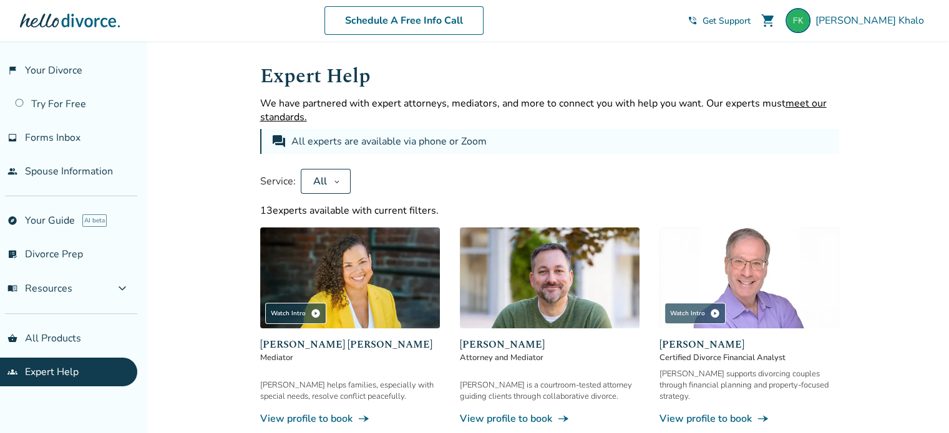
click at [288, 112] on span "meet our standards." at bounding box center [543, 110] width 566 height 27
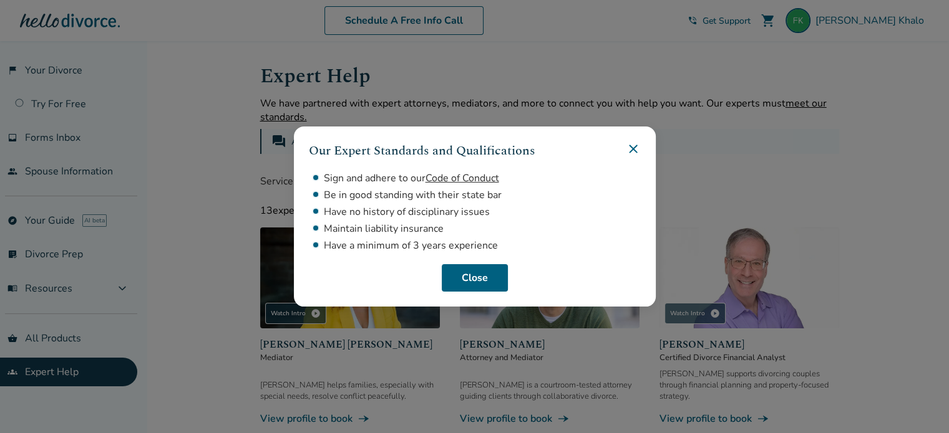
click at [486, 178] on link "Code of Conduct" at bounding box center [462, 179] width 74 height 14
